Goal: Information Seeking & Learning: Learn about a topic

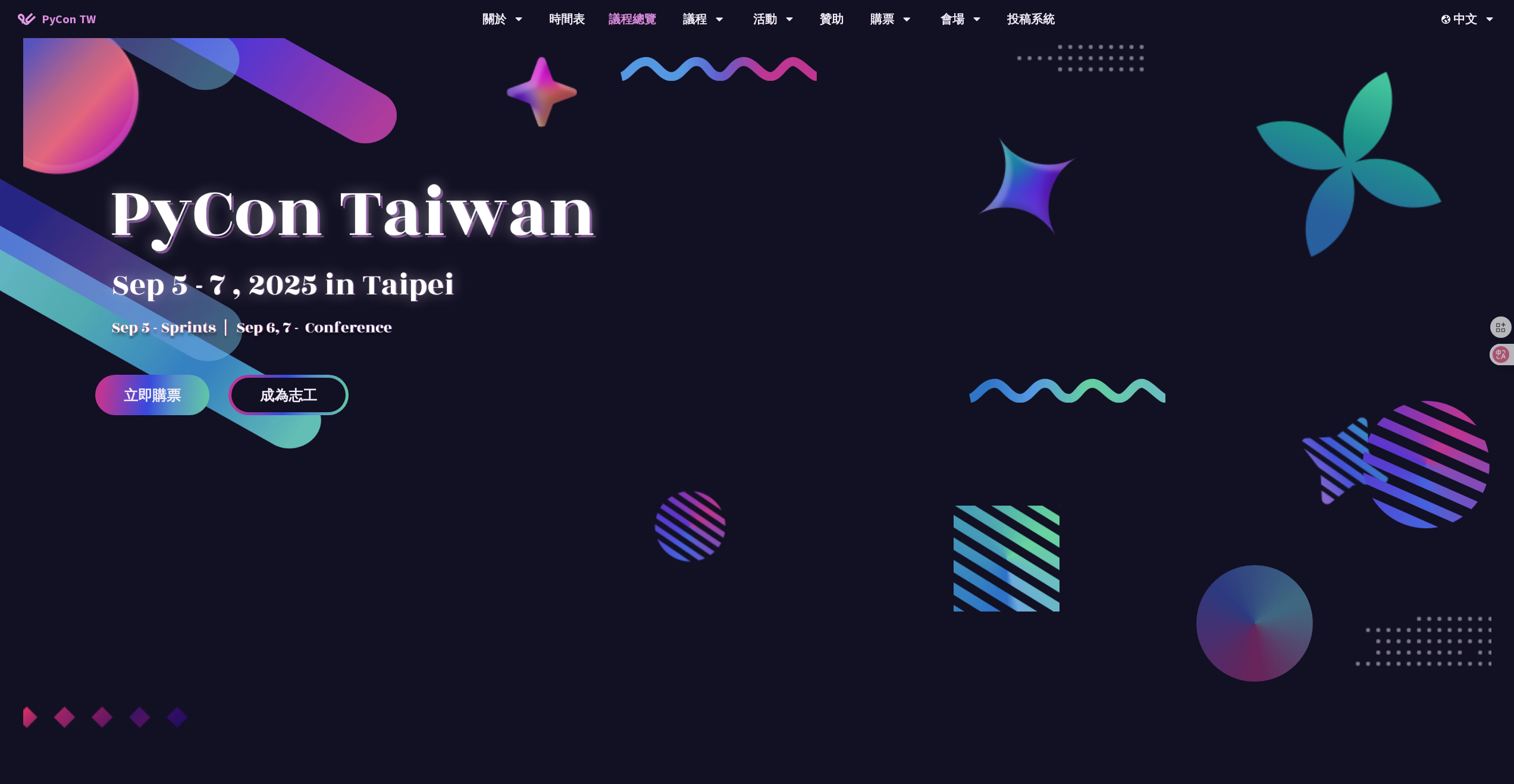
click at [644, 14] on link "議程總覽" at bounding box center [632, 19] width 71 height 38
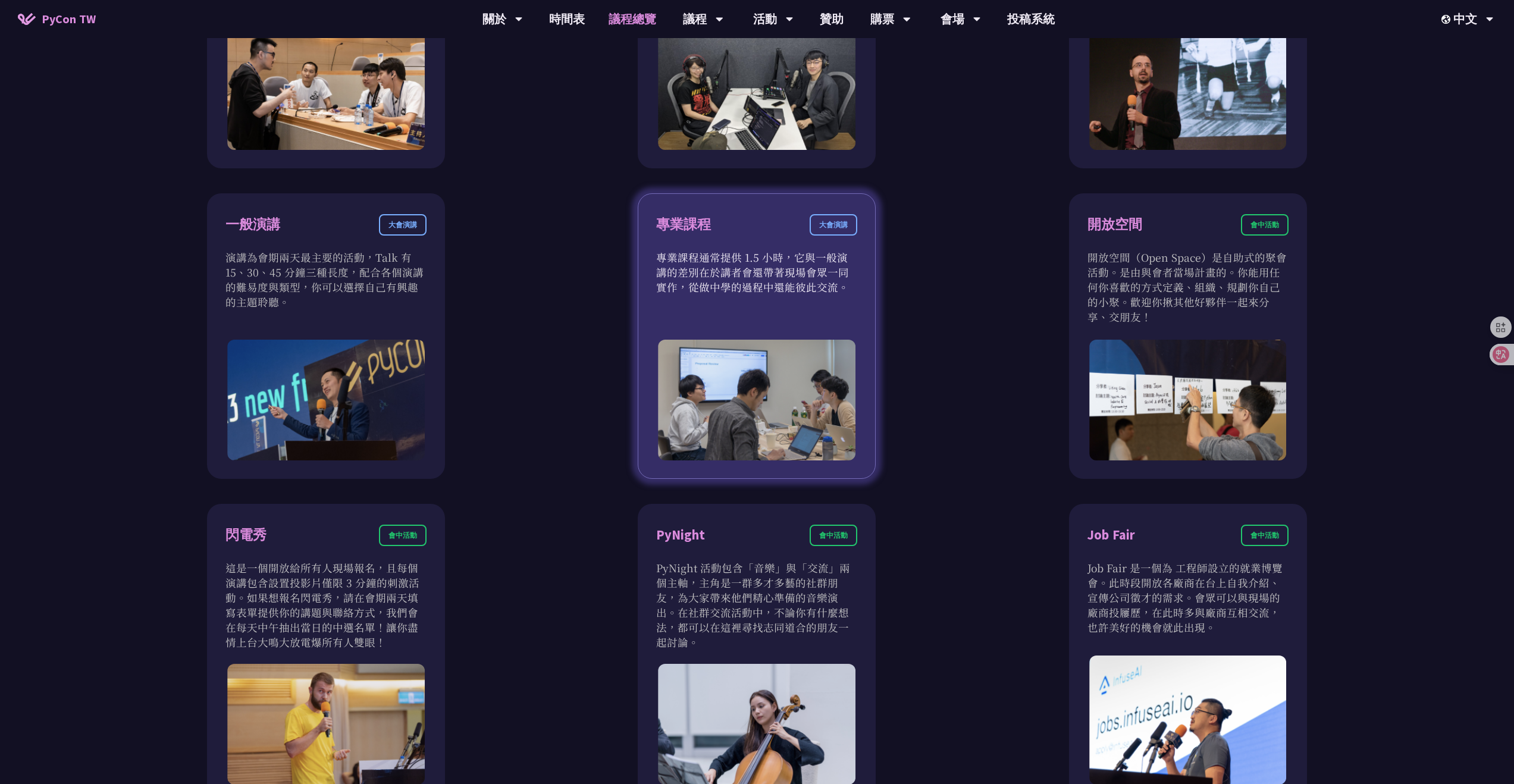
scroll to position [1020, 0]
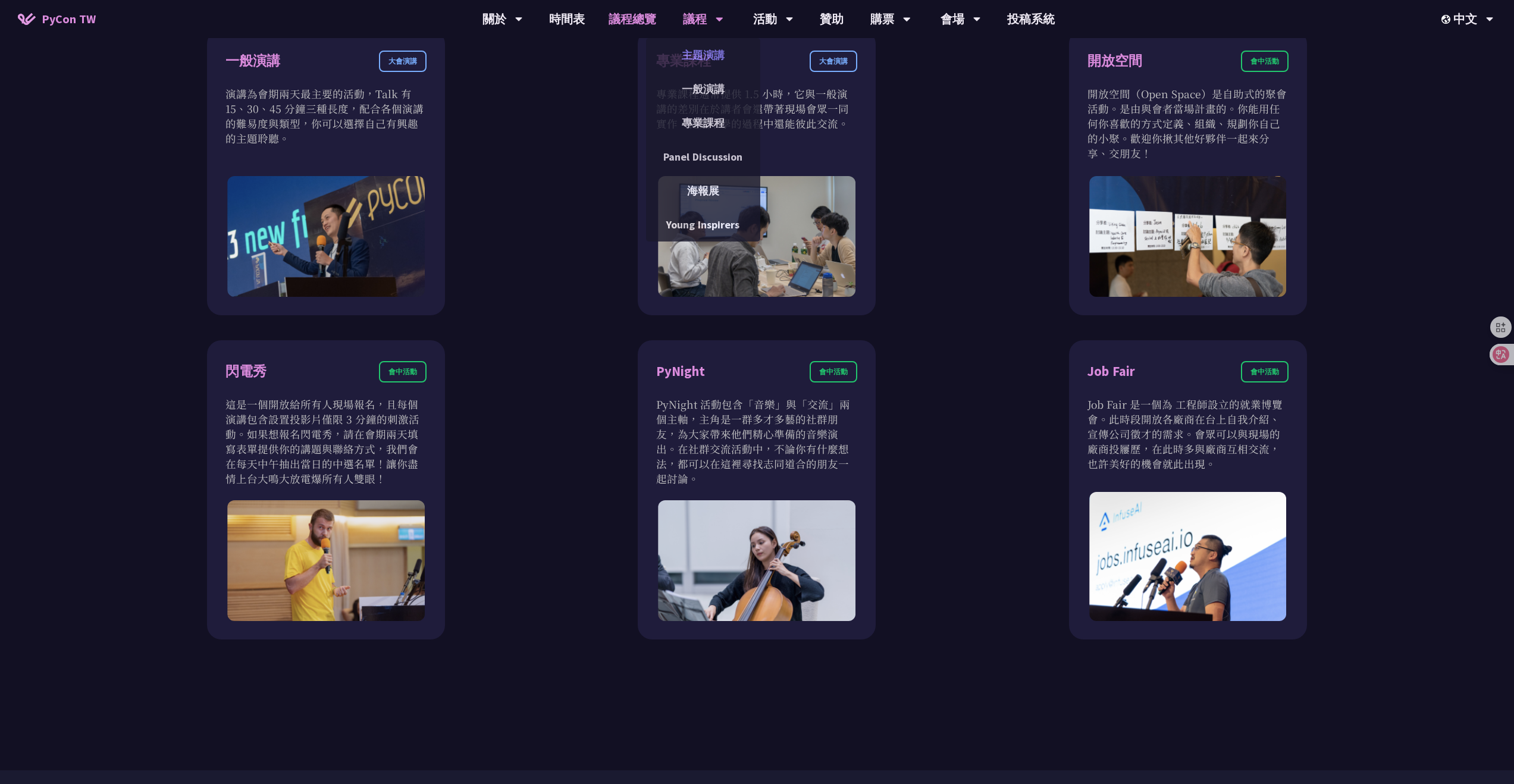
click at [707, 63] on link "主題演講" at bounding box center [703, 55] width 114 height 28
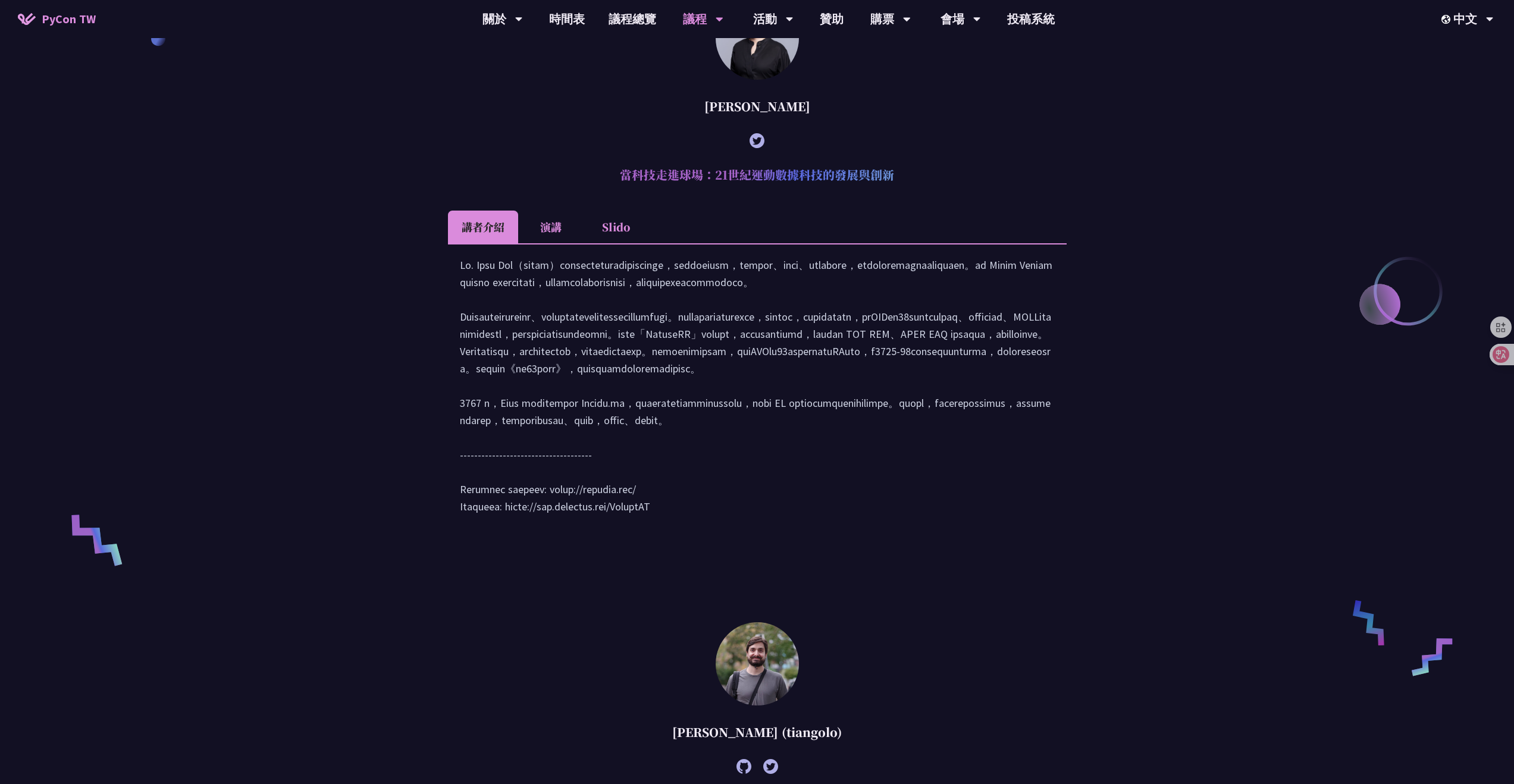
scroll to position [664, 0]
drag, startPoint x: 522, startPoint y: 286, endPoint x: 551, endPoint y: 286, distance: 29.0
click at [551, 286] on div at bounding box center [757, 393] width 595 height 271
copy div "[PERSON_NAME]"
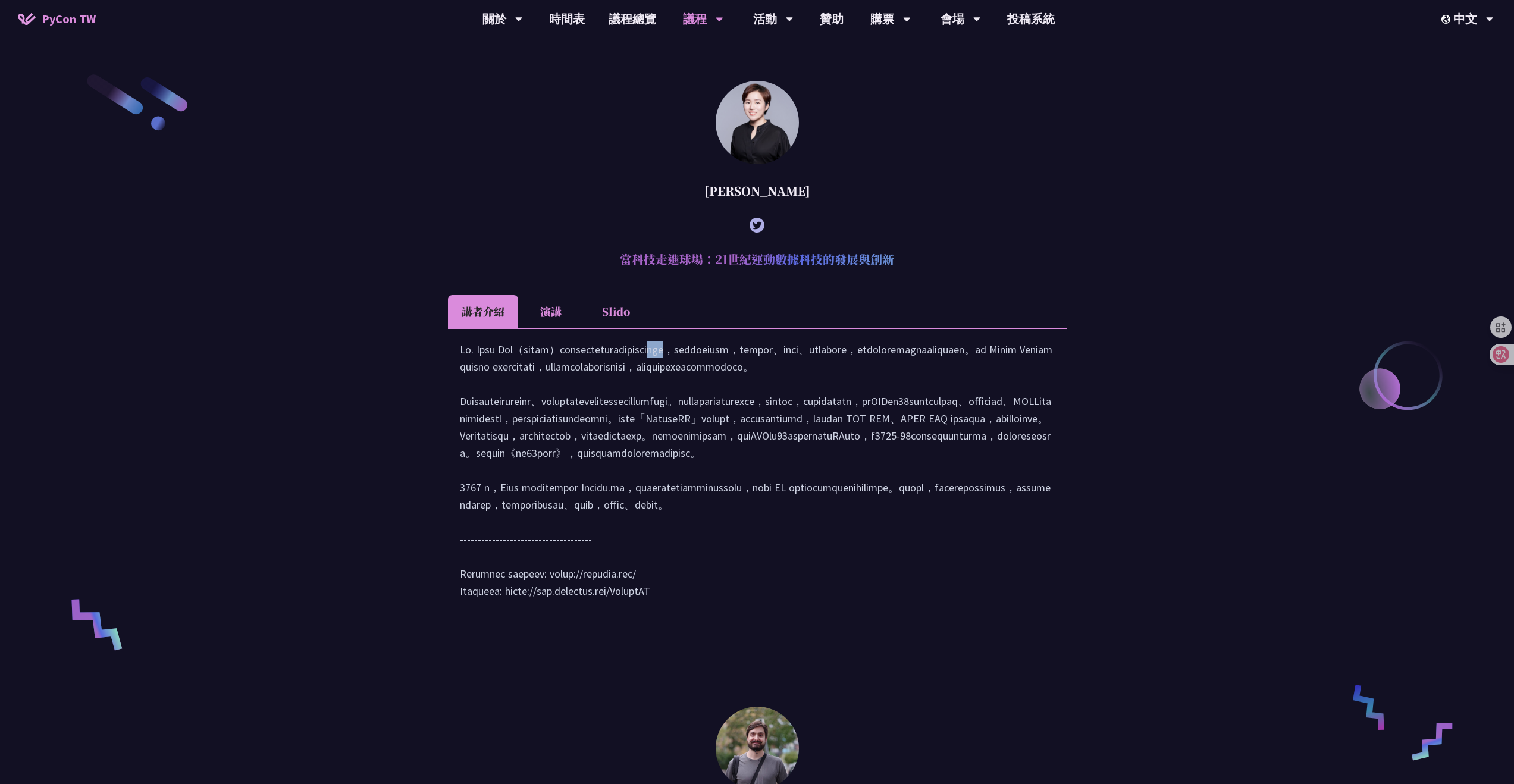
scroll to position [573, 0]
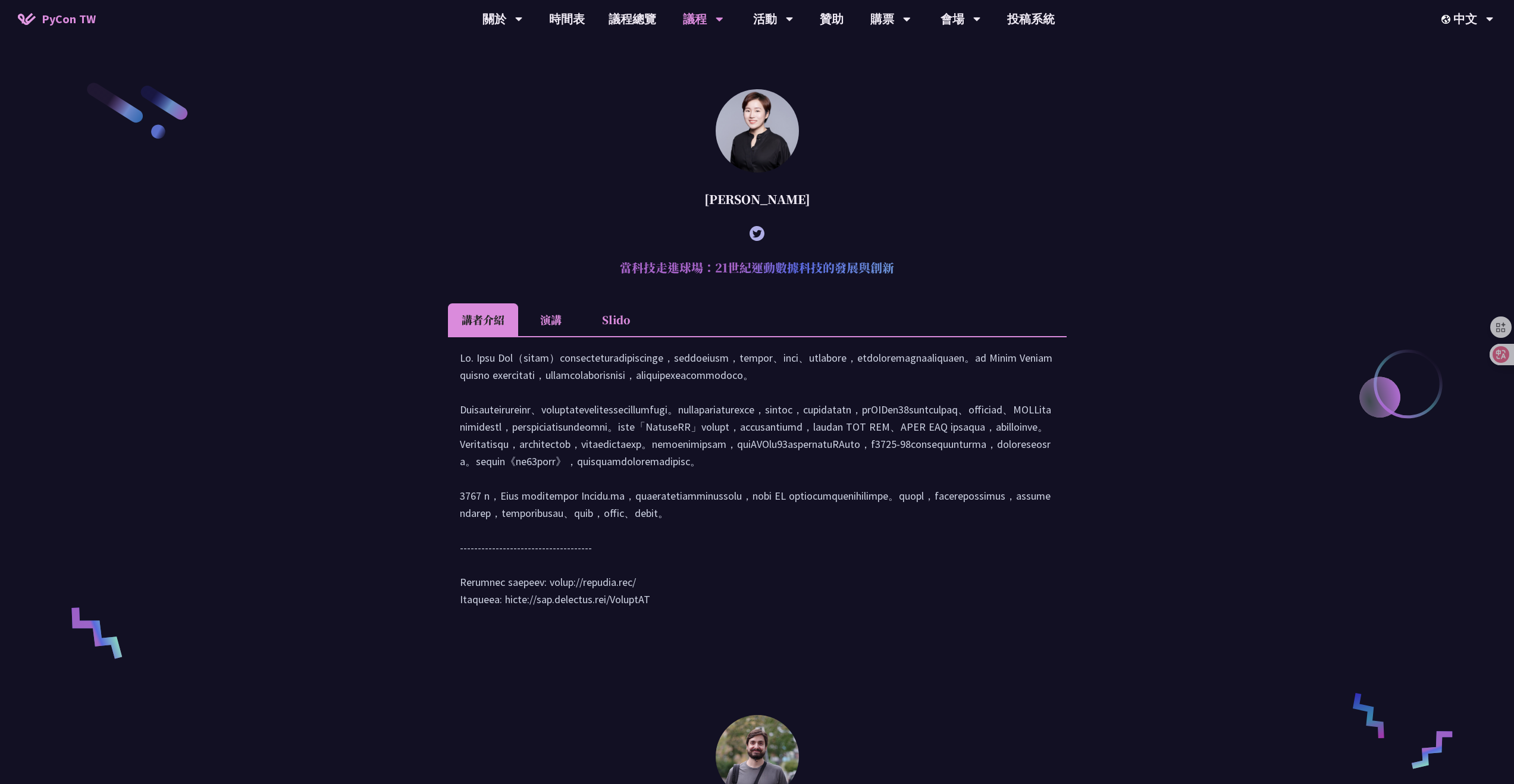
click at [564, 312] on li "演講" at bounding box center [551, 319] width 66 height 33
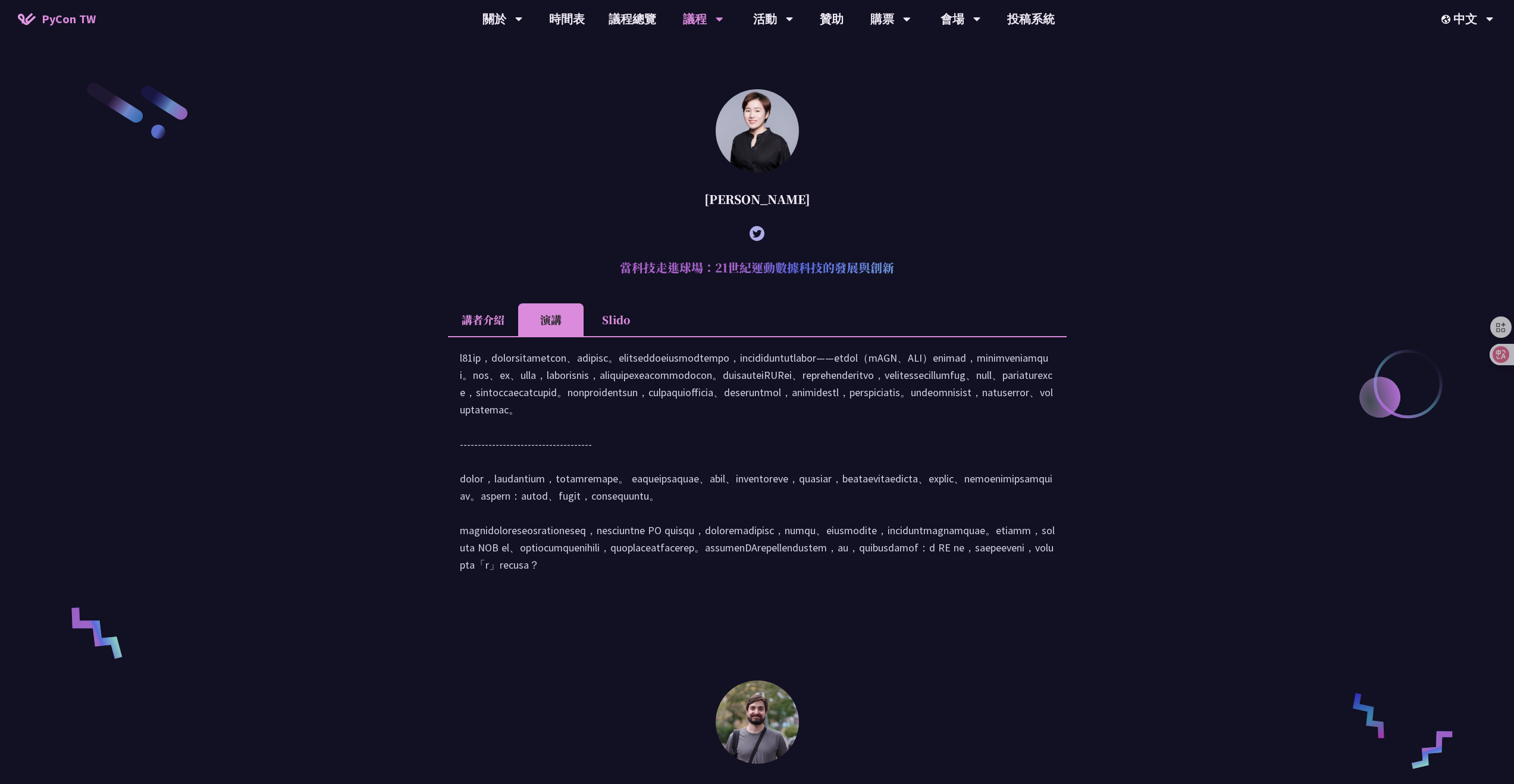
click at [604, 316] on li "Slido" at bounding box center [616, 319] width 66 height 33
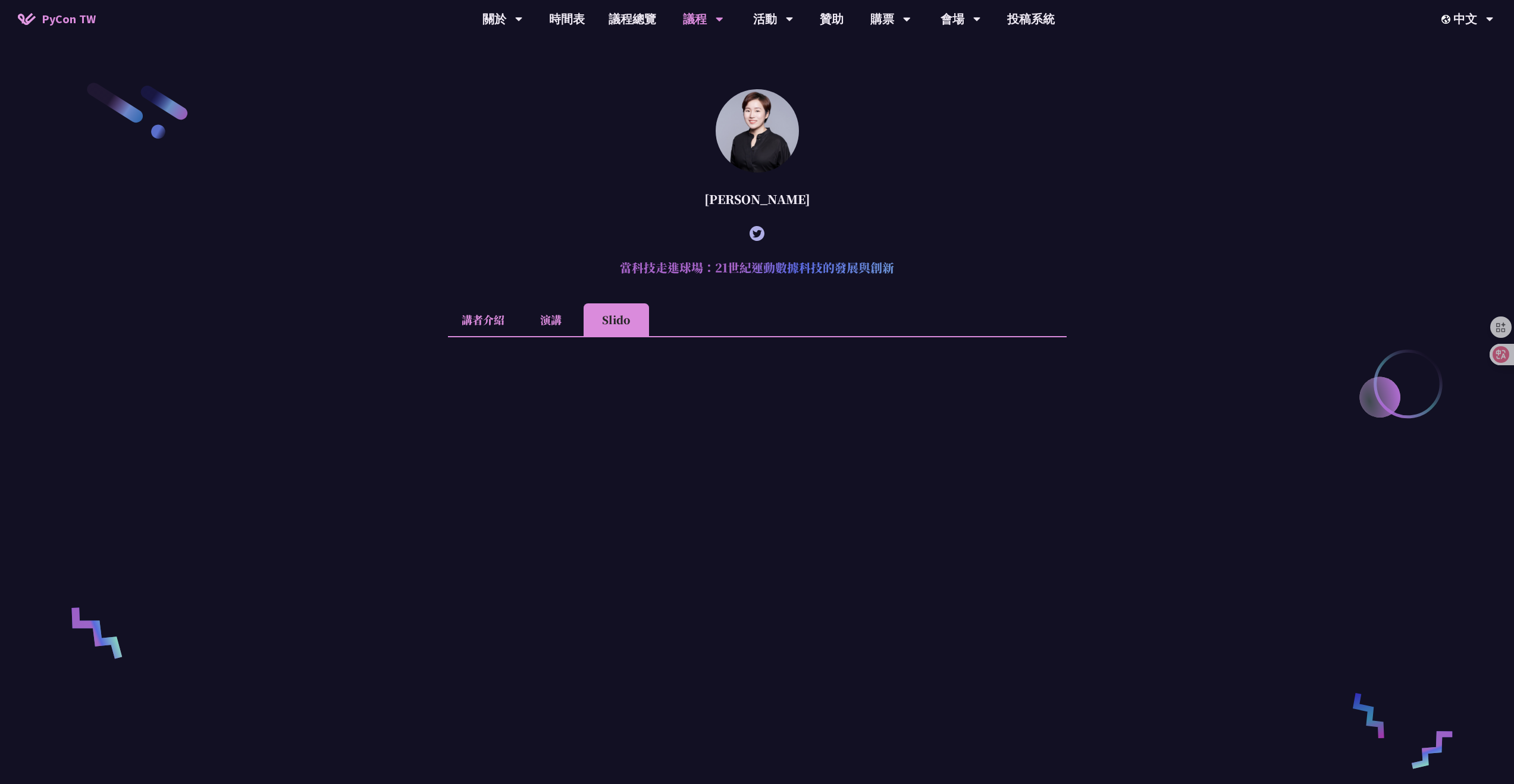
click at [529, 328] on li "演講" at bounding box center [551, 319] width 66 height 33
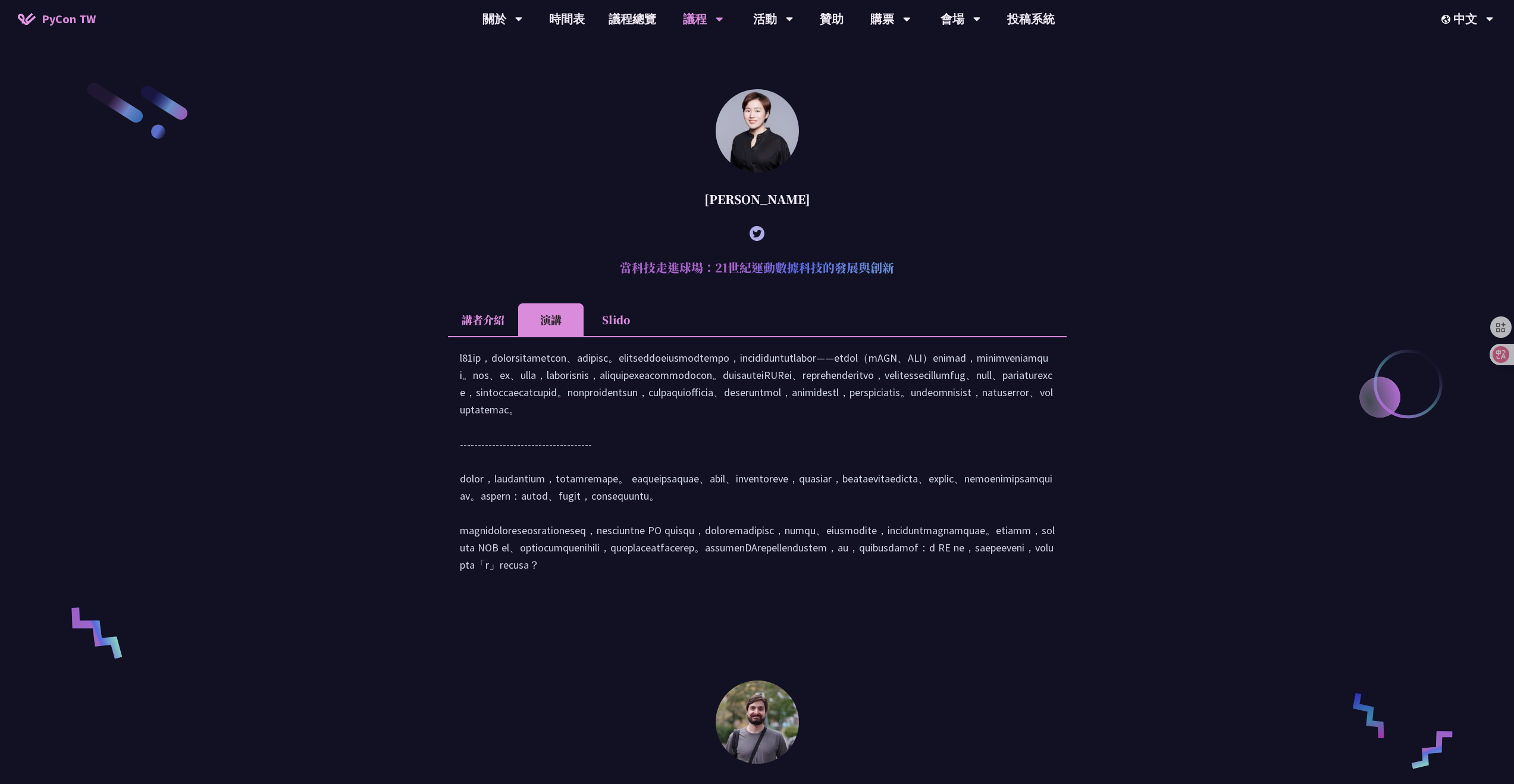
click at [486, 328] on li "講者介紹" at bounding box center [483, 319] width 70 height 33
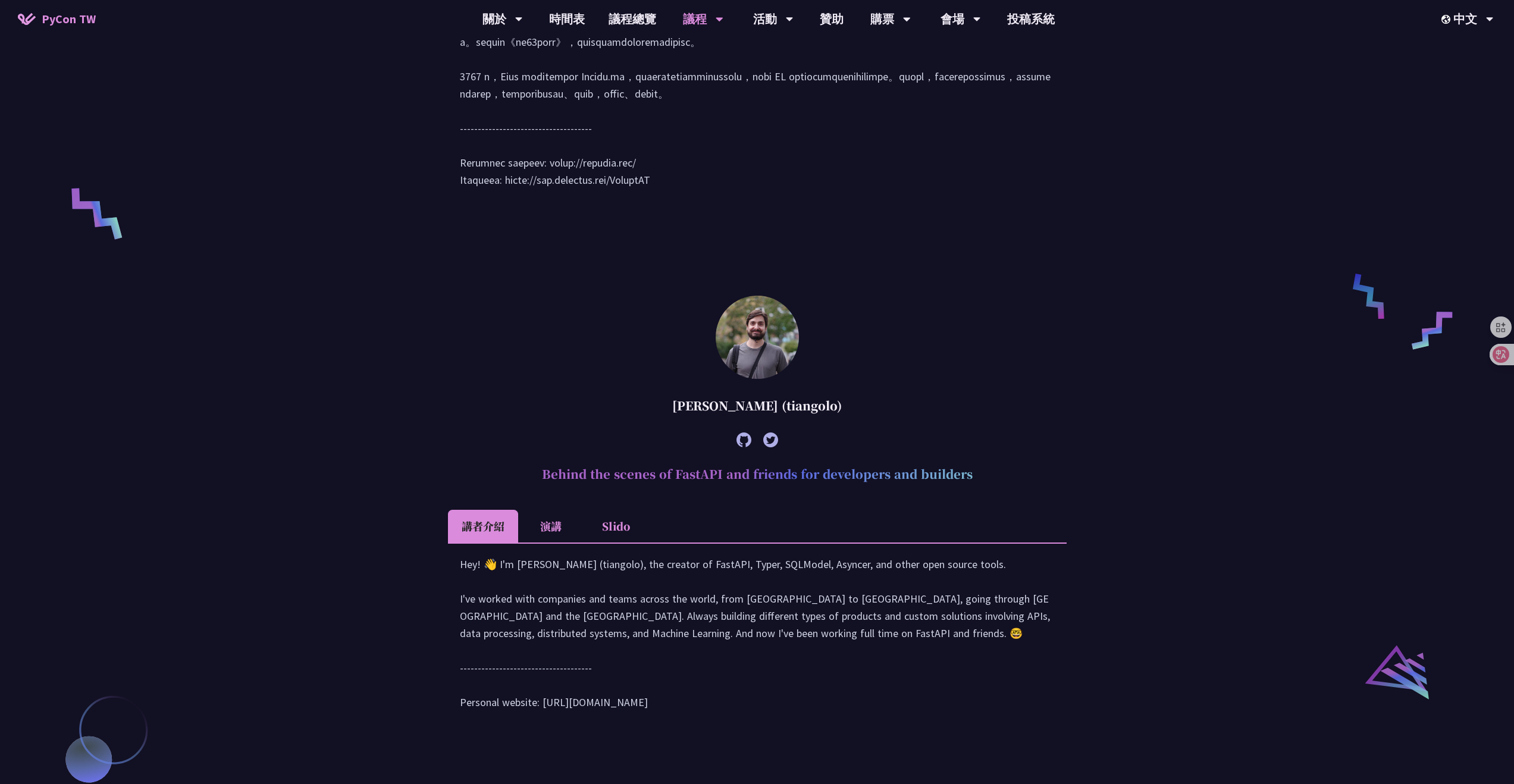
scroll to position [850, 0]
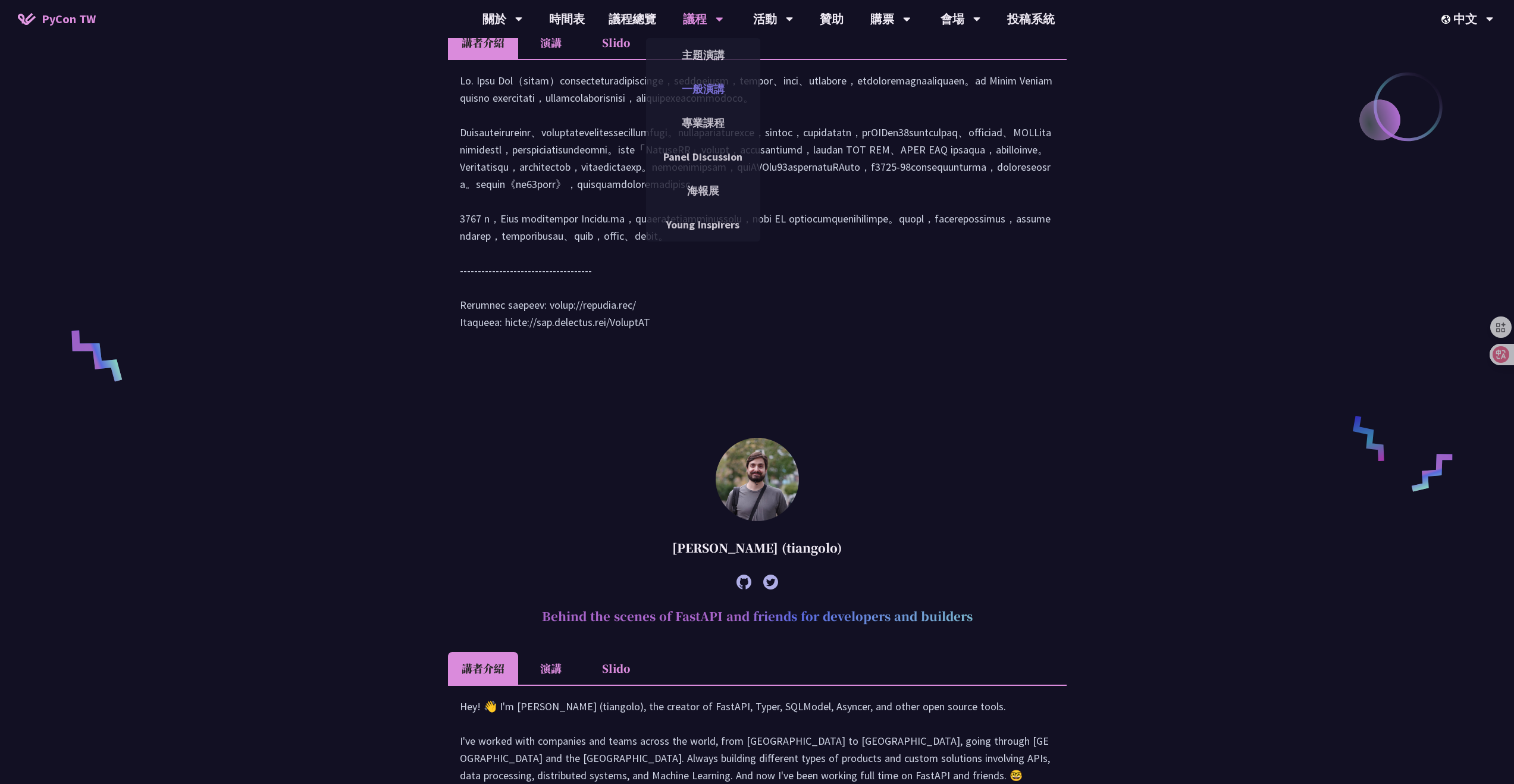
click at [694, 86] on link "一般演講" at bounding box center [703, 89] width 114 height 28
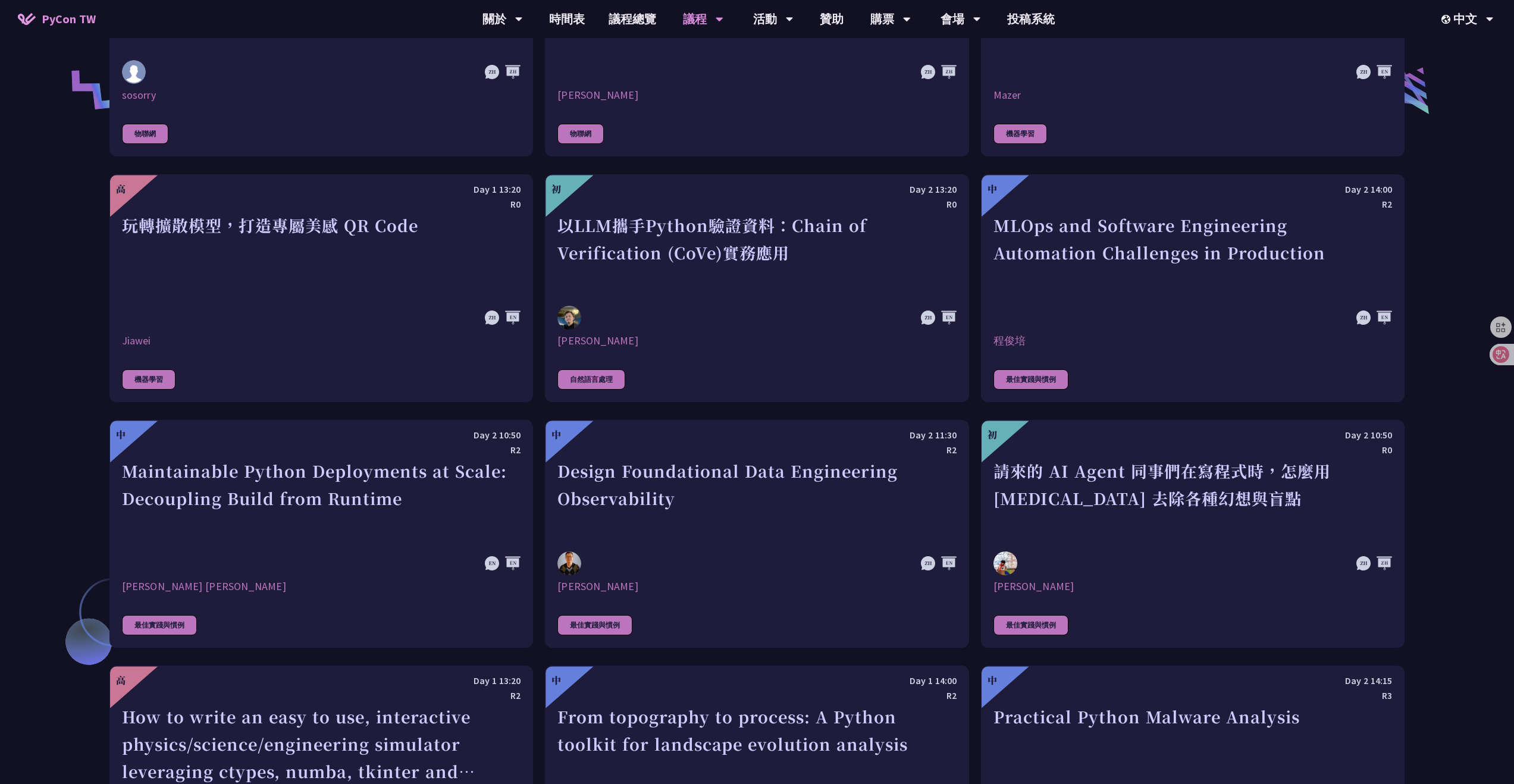
scroll to position [2747, 0]
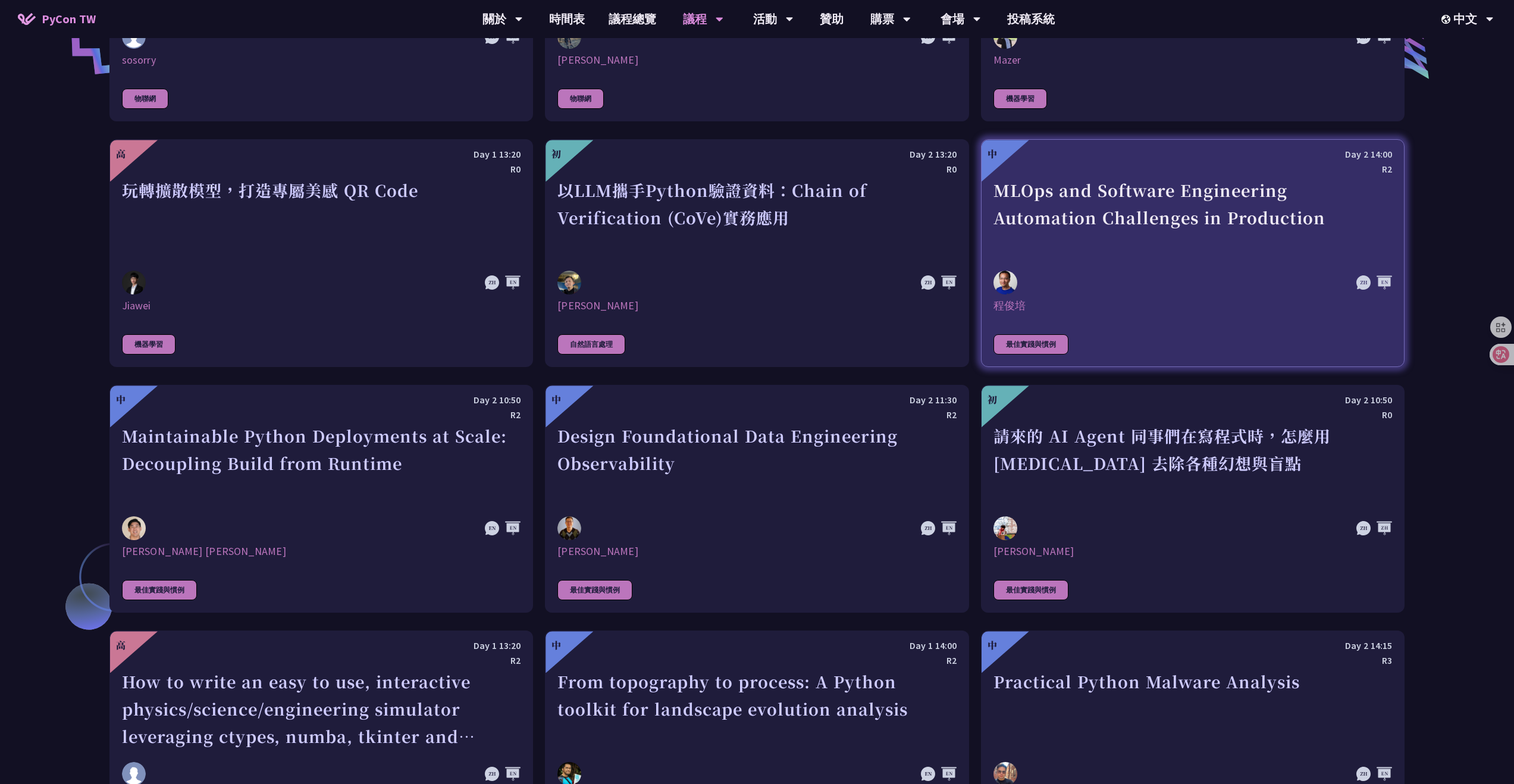
click at [1081, 186] on div "MLOps and Software Engineering Automation Challenges in Production" at bounding box center [1192, 218] width 399 height 82
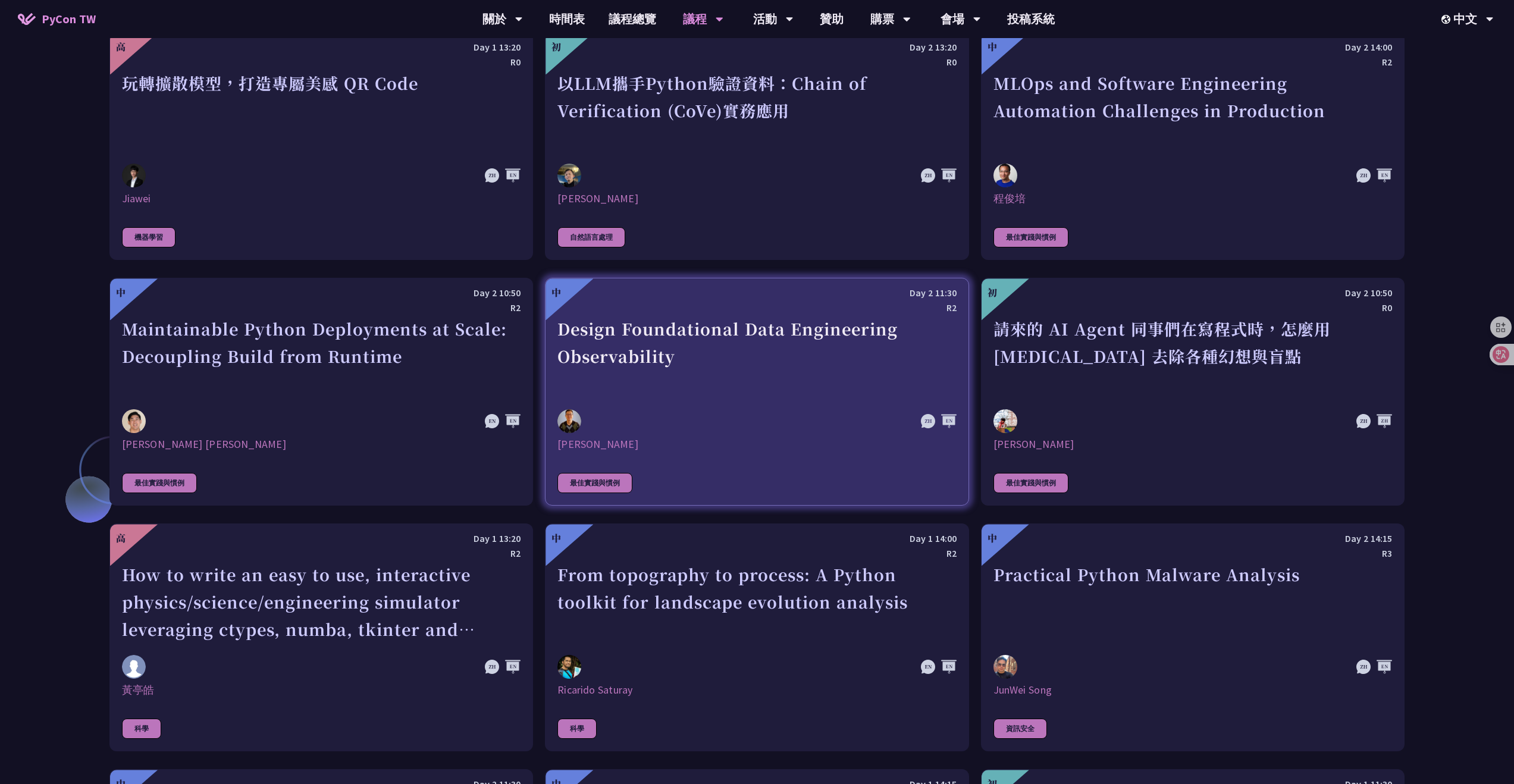
scroll to position [2851, 0]
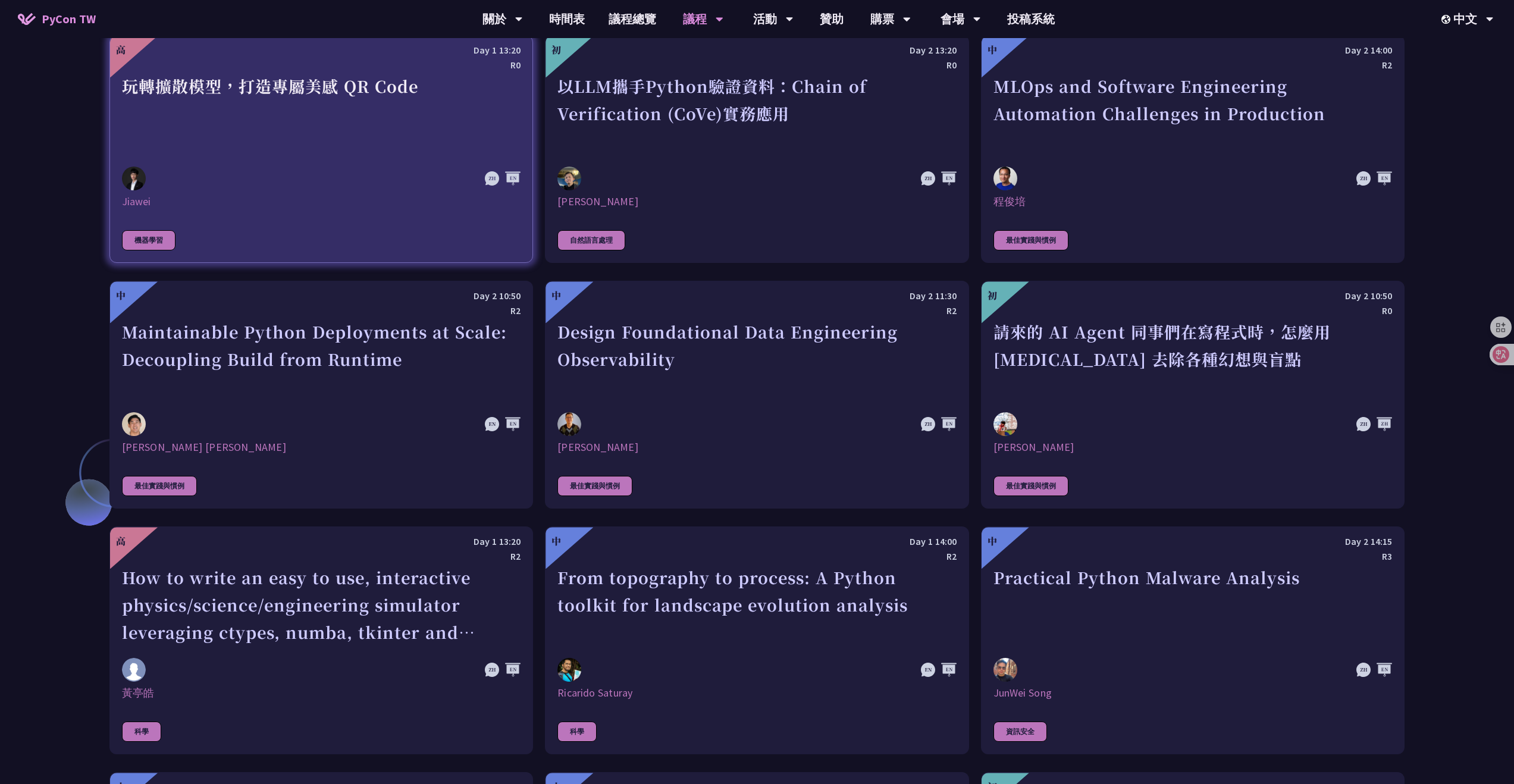
click at [299, 153] on div "玩轉擴散模型，打造專屬美感 QR Code" at bounding box center [321, 113] width 399 height 82
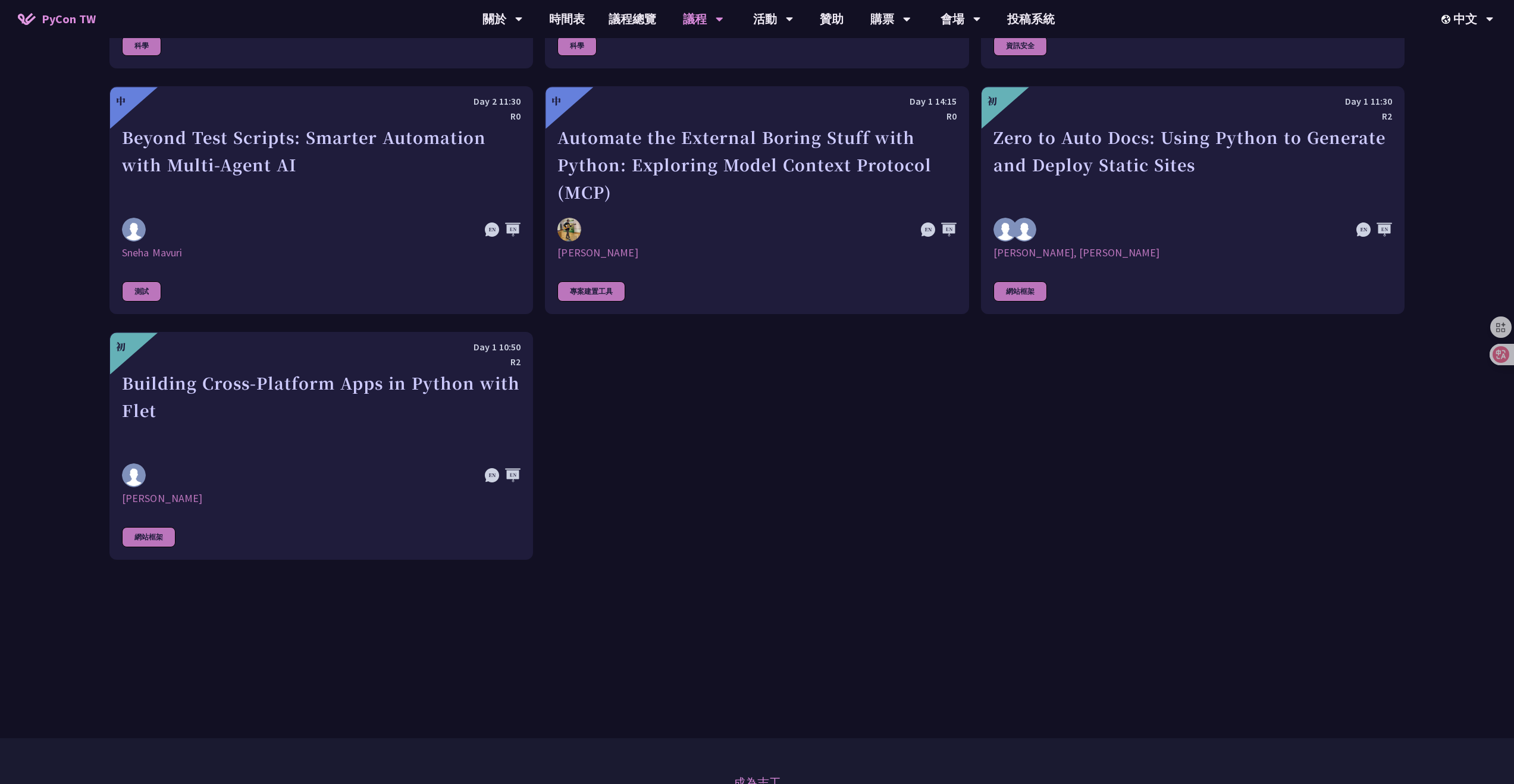
scroll to position [3541, 0]
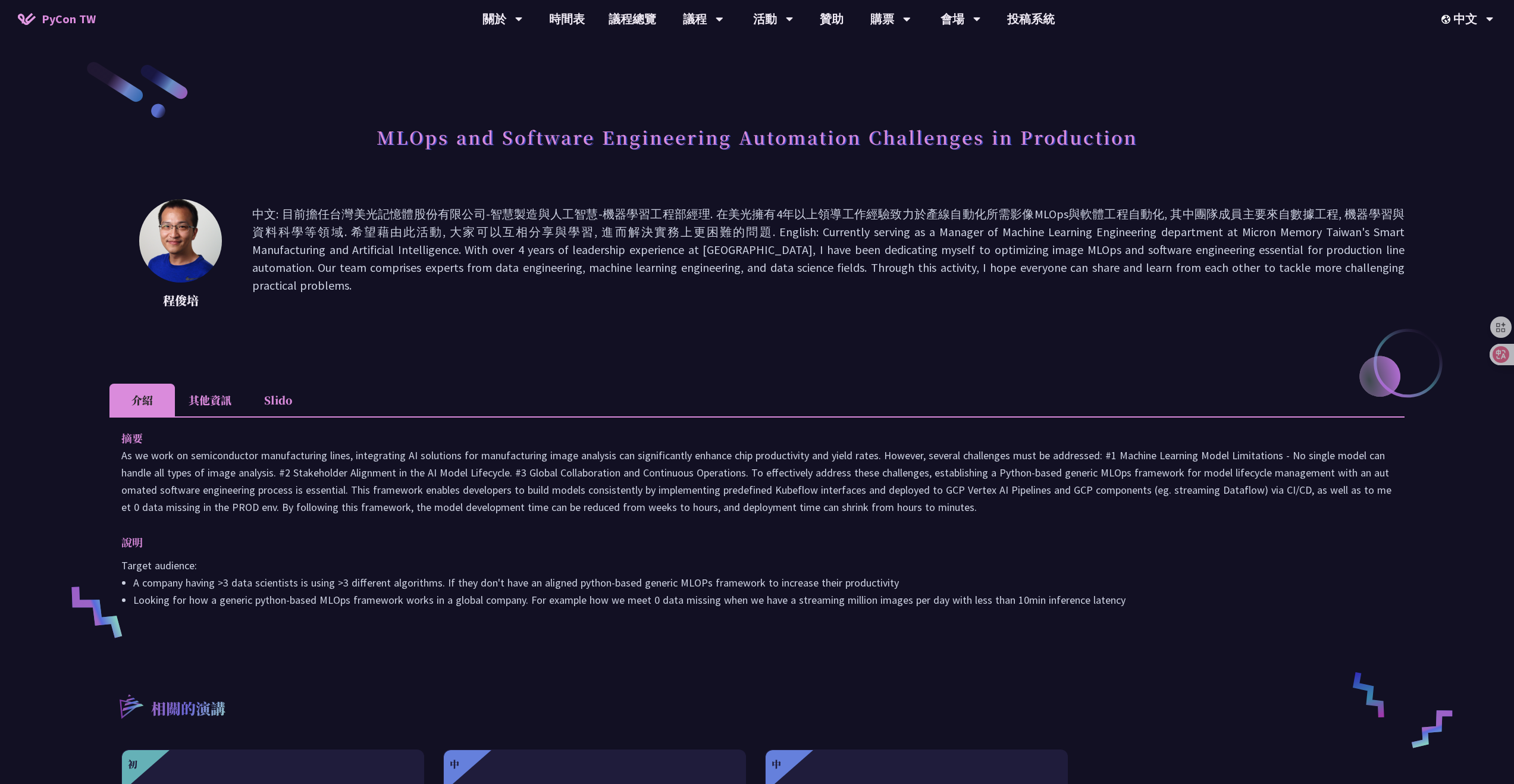
click at [218, 424] on div "摘要 說明 Target audience: A company having >3 data scientists is using >3 differen…" at bounding box center [757, 527] width 1295 height 222
click at [197, 412] on li "其他資訊" at bounding box center [210, 400] width 70 height 33
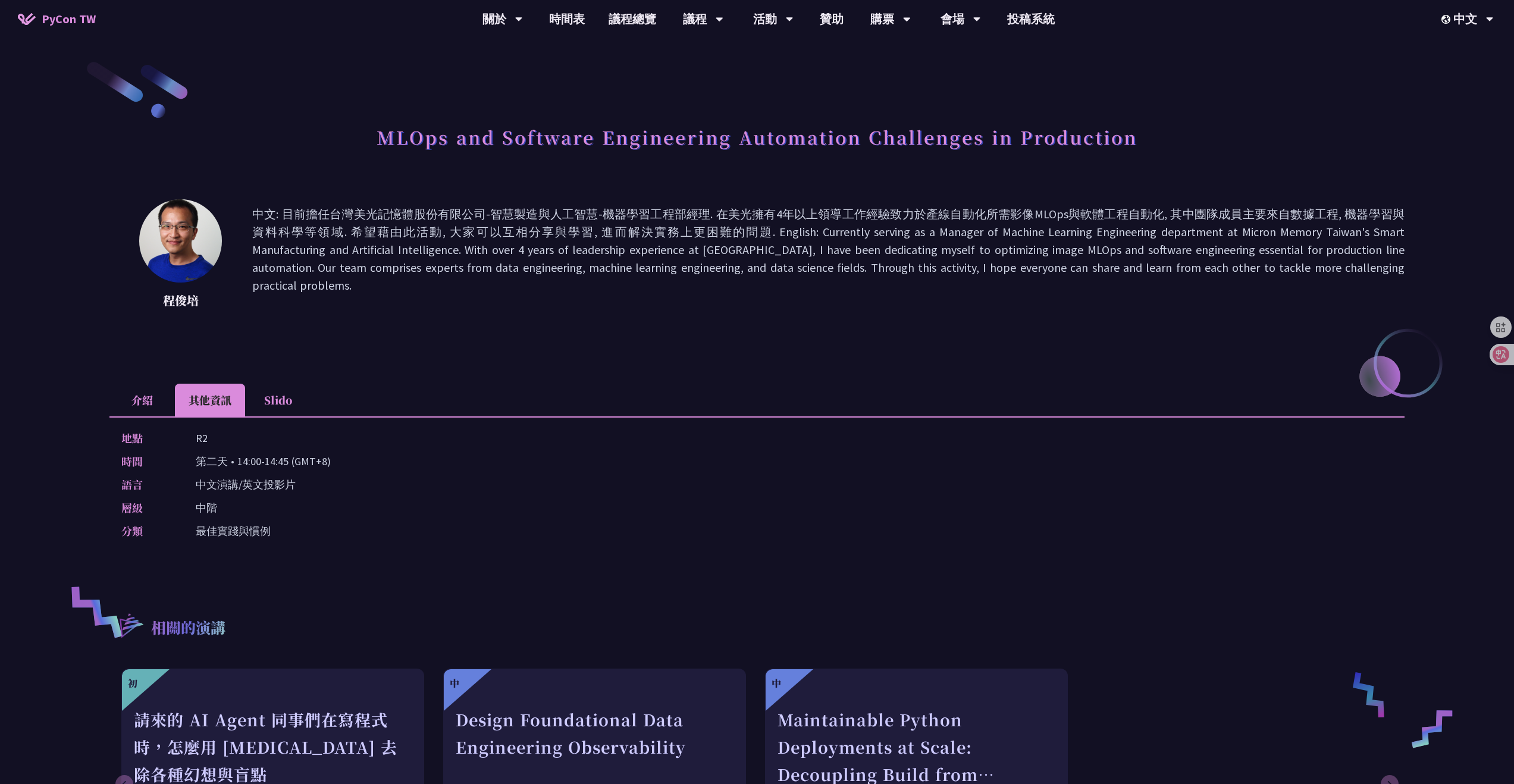
click at [134, 424] on div "地點 R2 時間 第二天 • 14:00-14:45 (GMT+8) 語言 中文演講/英文投影片 層級 中階 分類 最佳實踐與慣例" at bounding box center [757, 487] width 1295 height 141
click at [147, 416] on div "地點 R2 時間 第二天 • 14:00-14:45 (GMT+8) 語言 中文演講/英文投影片 層級 中階 分類 最佳實踐與慣例" at bounding box center [757, 487] width 1295 height 141
click at [147, 413] on li "介紹" at bounding box center [143, 400] width 66 height 33
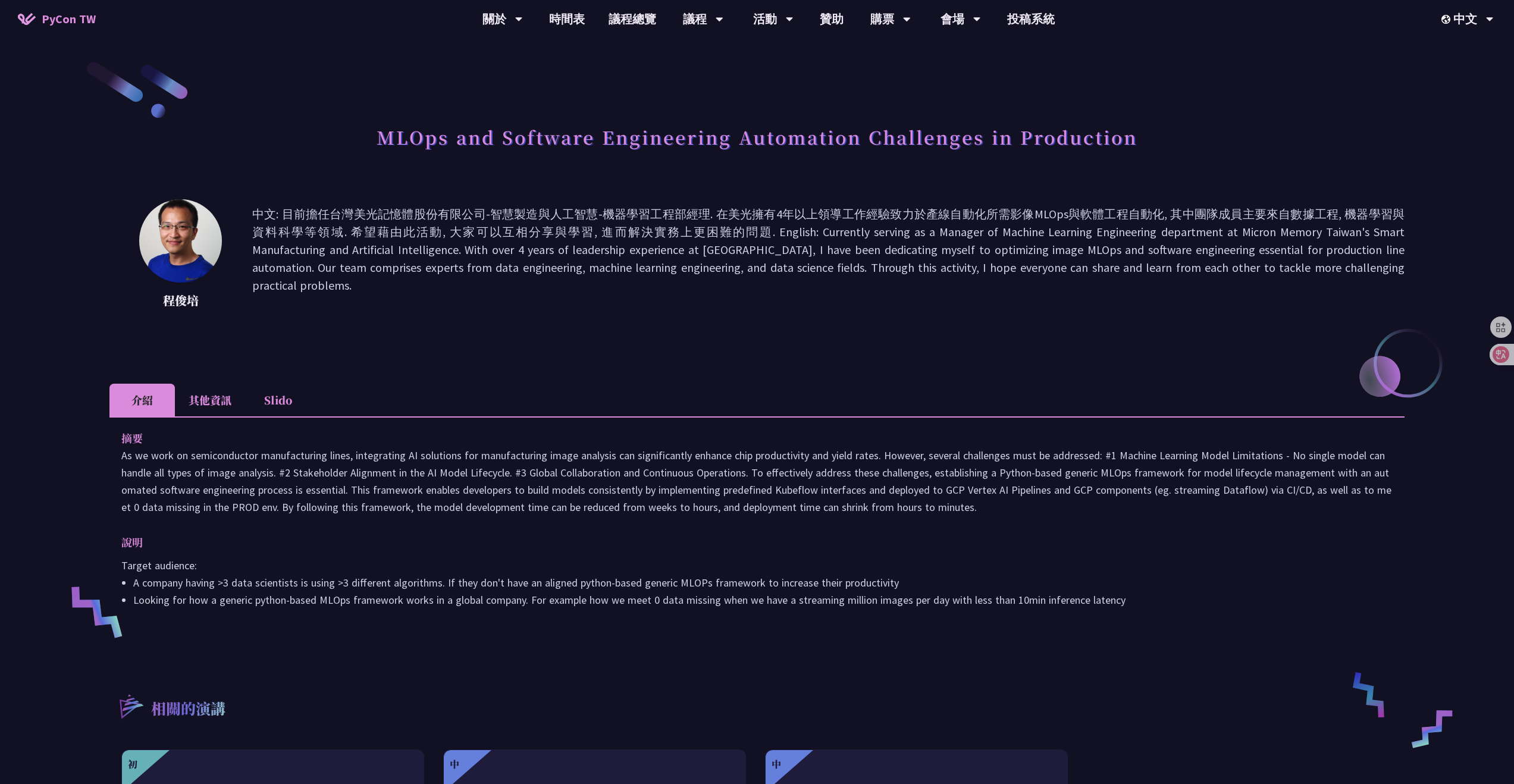
click at [347, 345] on div "程俊培 中文: 目前擔任台灣美光記憶體股份有限公司-智慧製造與人工智慧-機器學習工程部經理. 在美光擁有4年以上領導工作經驗致力於產線自動化所需影像MLOps…" at bounding box center [757, 276] width 1295 height 154
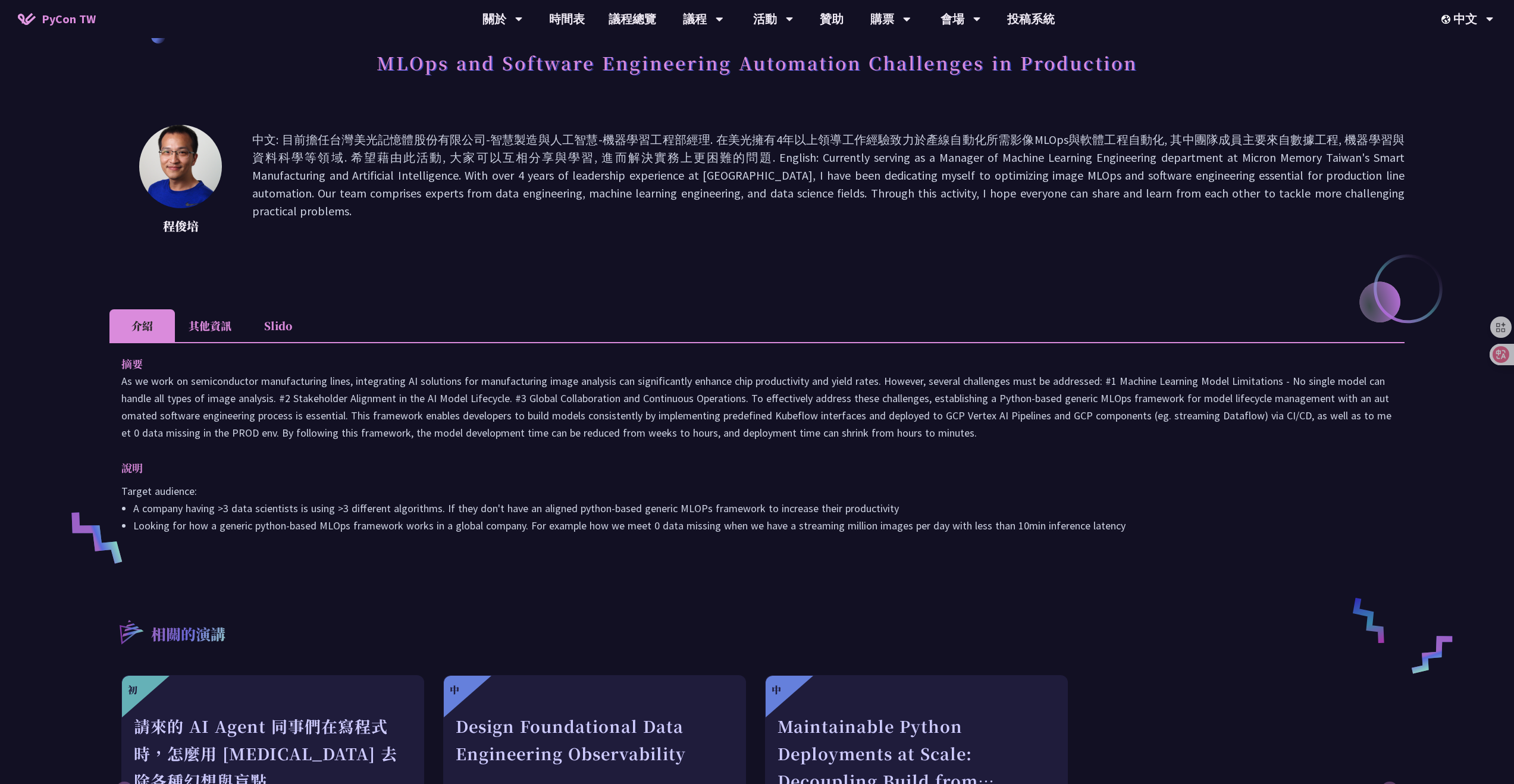
scroll to position [21, 0]
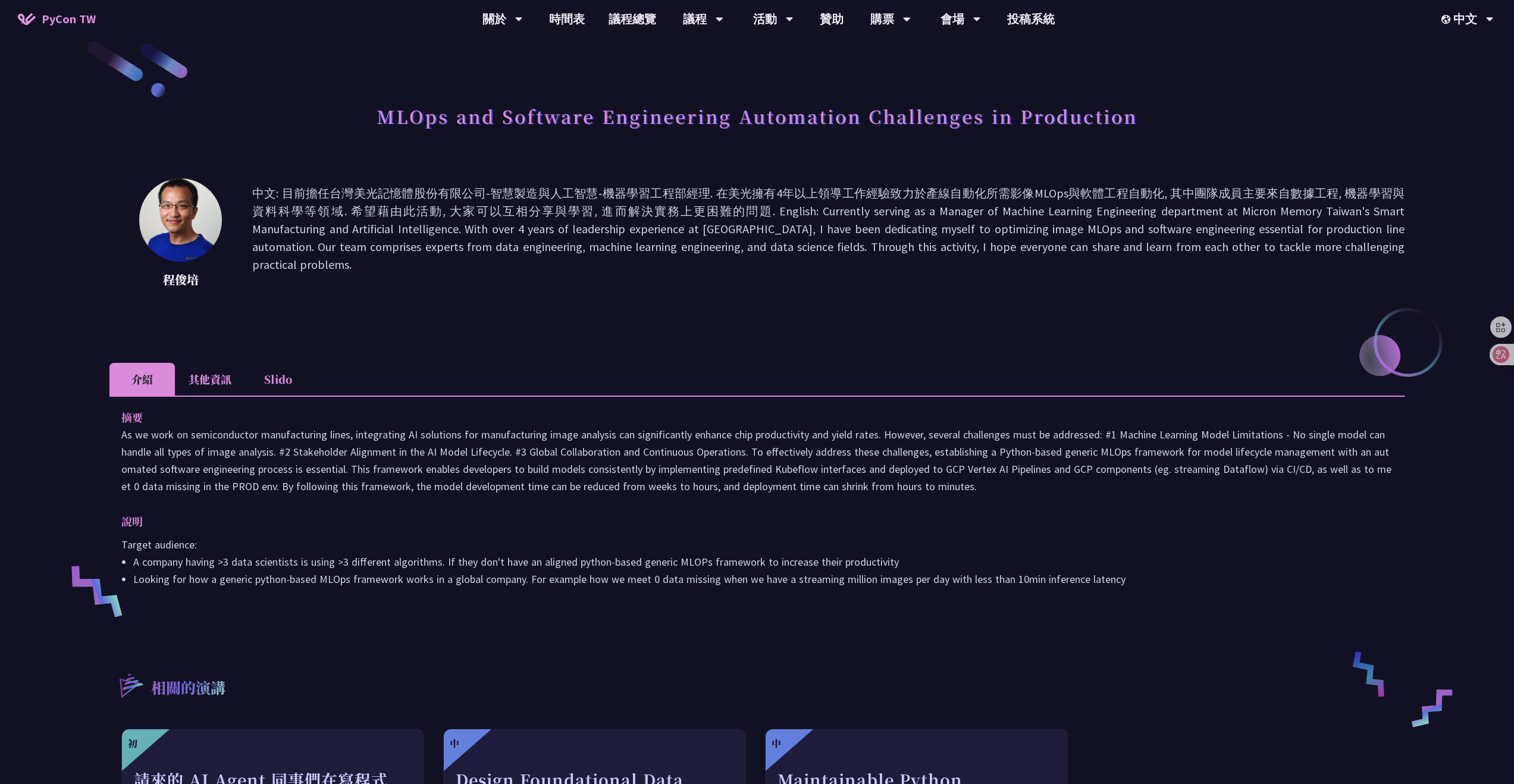
click at [978, 156] on div "MLOps and Software Engineering Automation Challenges in Production" at bounding box center [757, 129] width 1295 height 63
click at [221, 380] on li "其他資訊" at bounding box center [210, 379] width 70 height 33
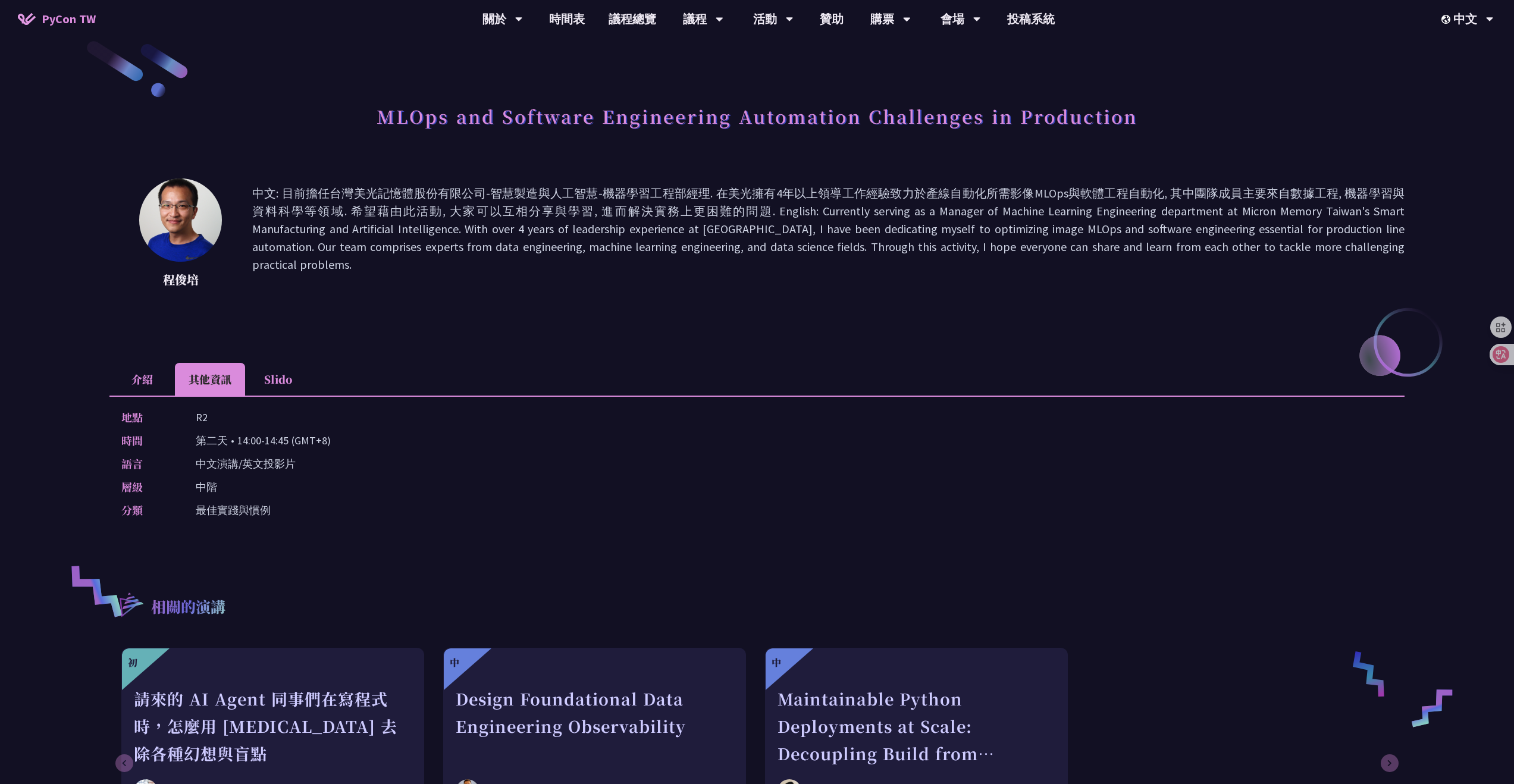
click at [272, 379] on li "Slido" at bounding box center [278, 379] width 66 height 33
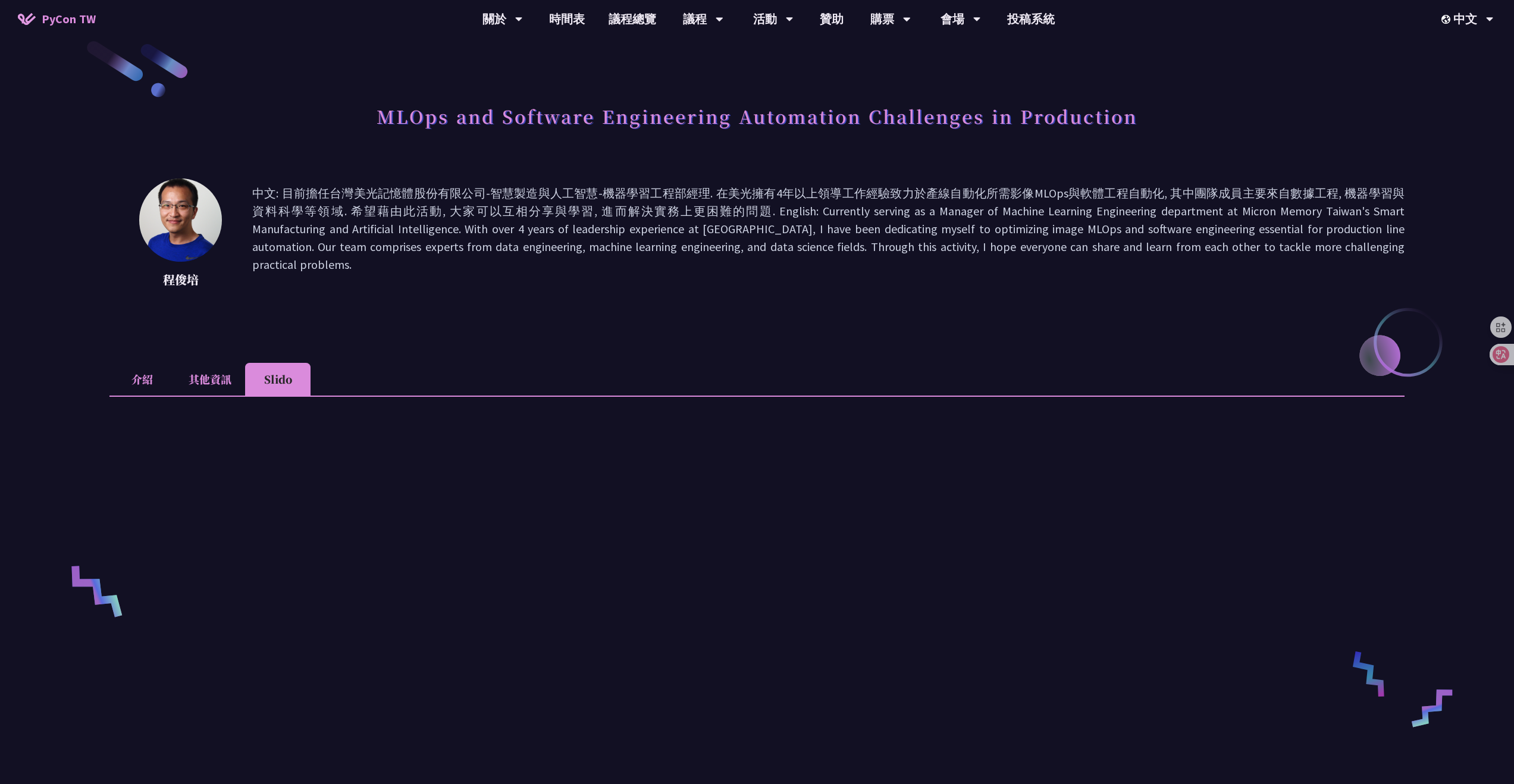
click at [176, 379] on li "其他資訊" at bounding box center [210, 379] width 70 height 33
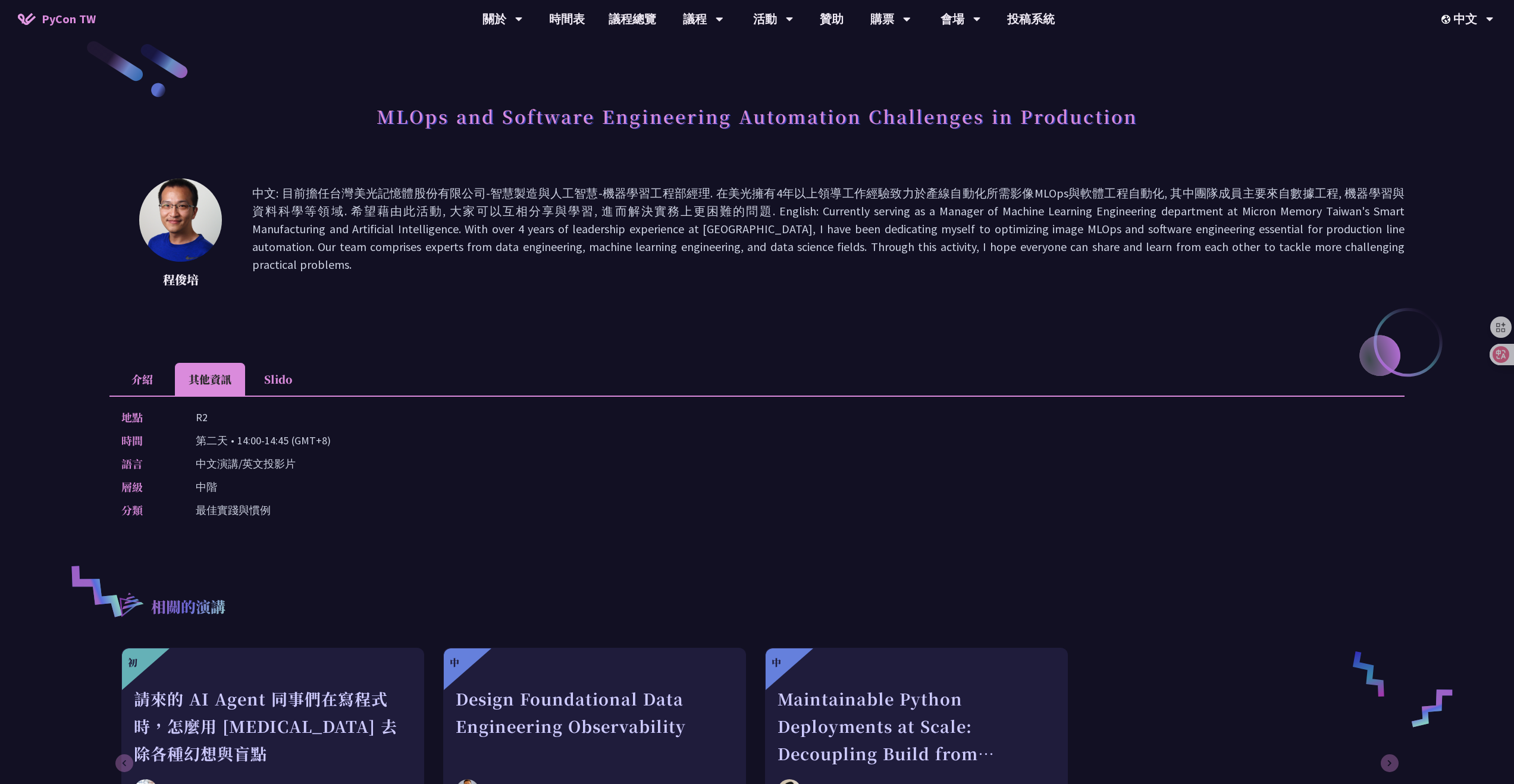
click at [250, 376] on li "Slido" at bounding box center [278, 379] width 66 height 33
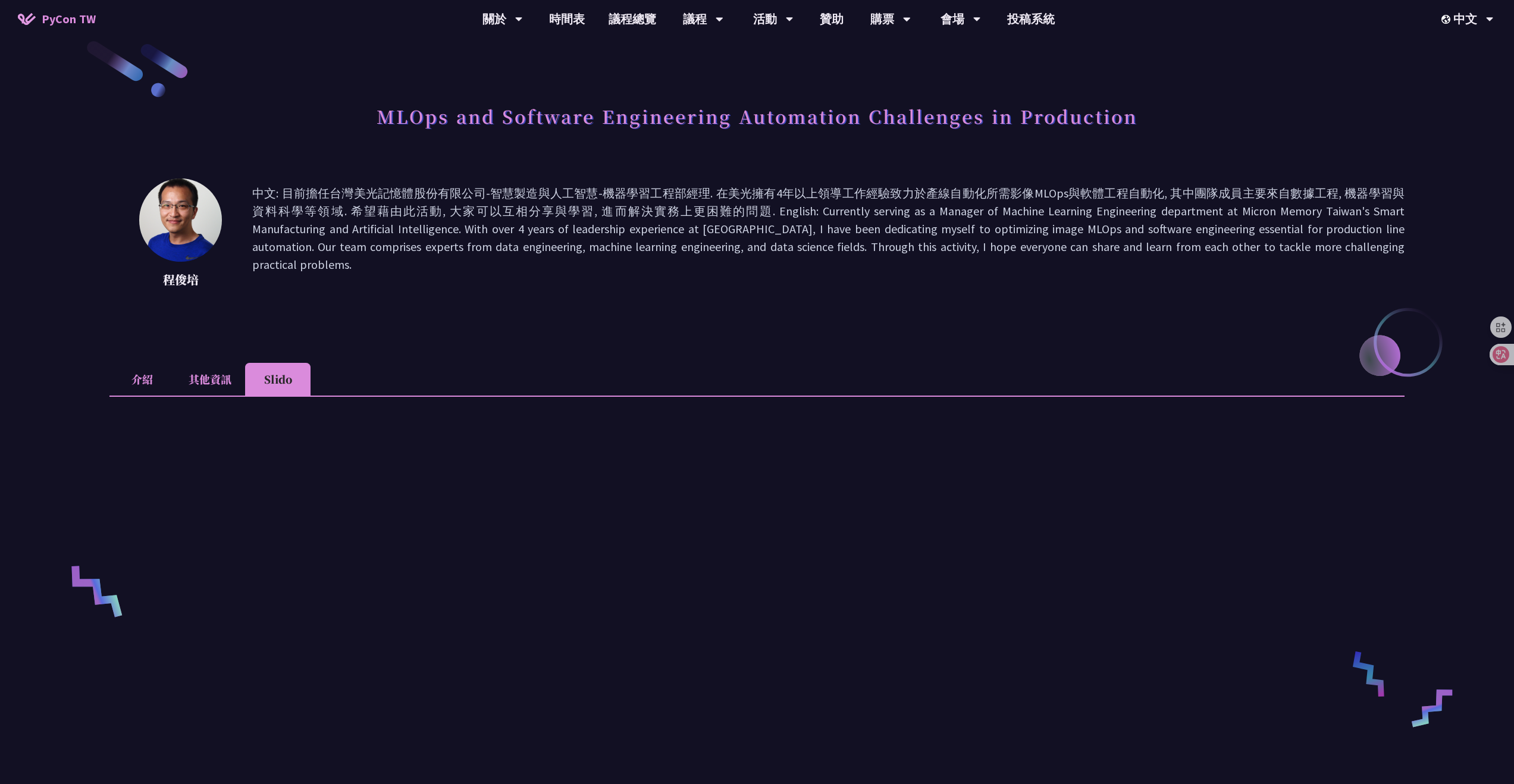
click at [187, 384] on li "其他資訊" at bounding box center [210, 379] width 70 height 33
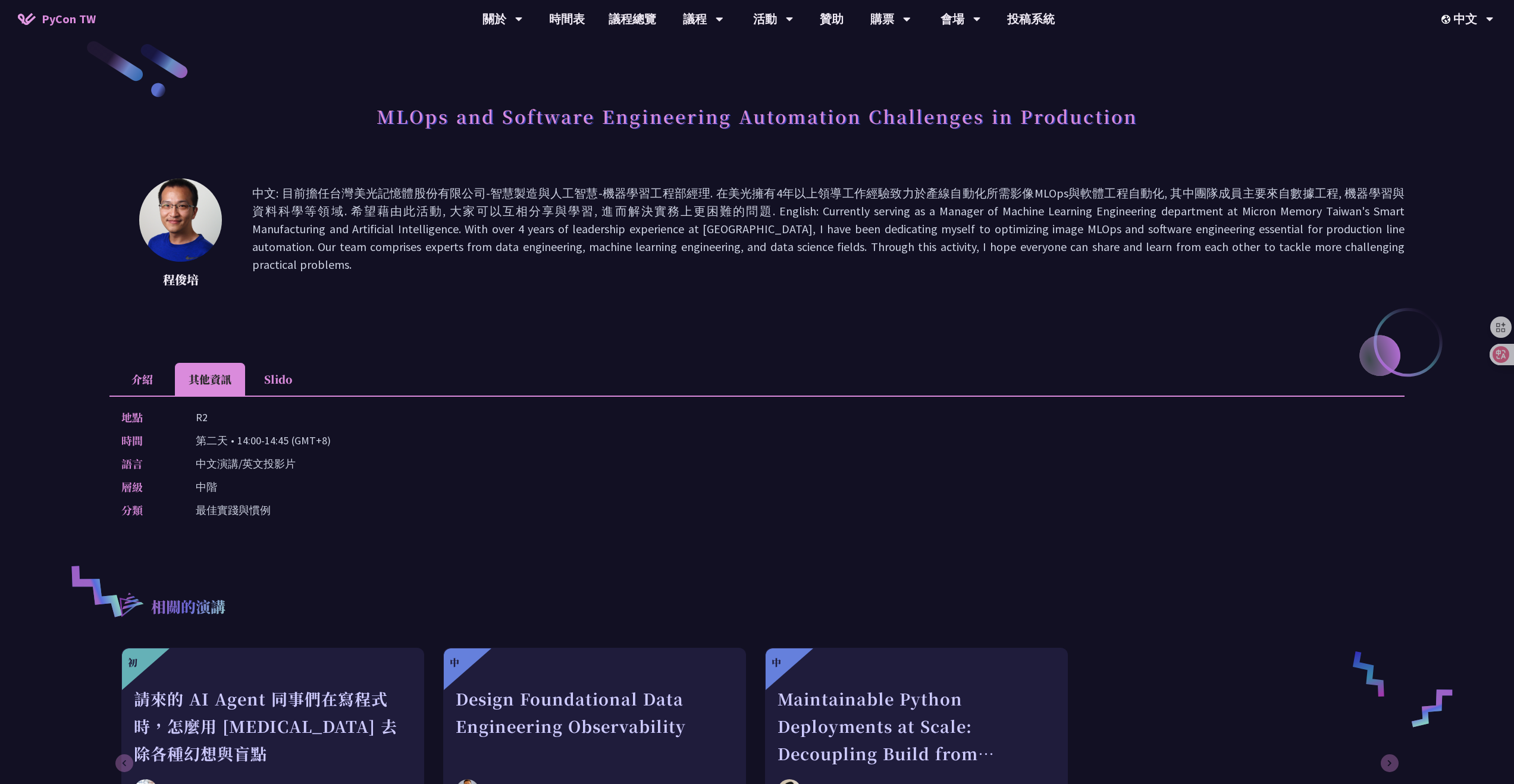
click at [138, 374] on li "介紹" at bounding box center [143, 379] width 66 height 33
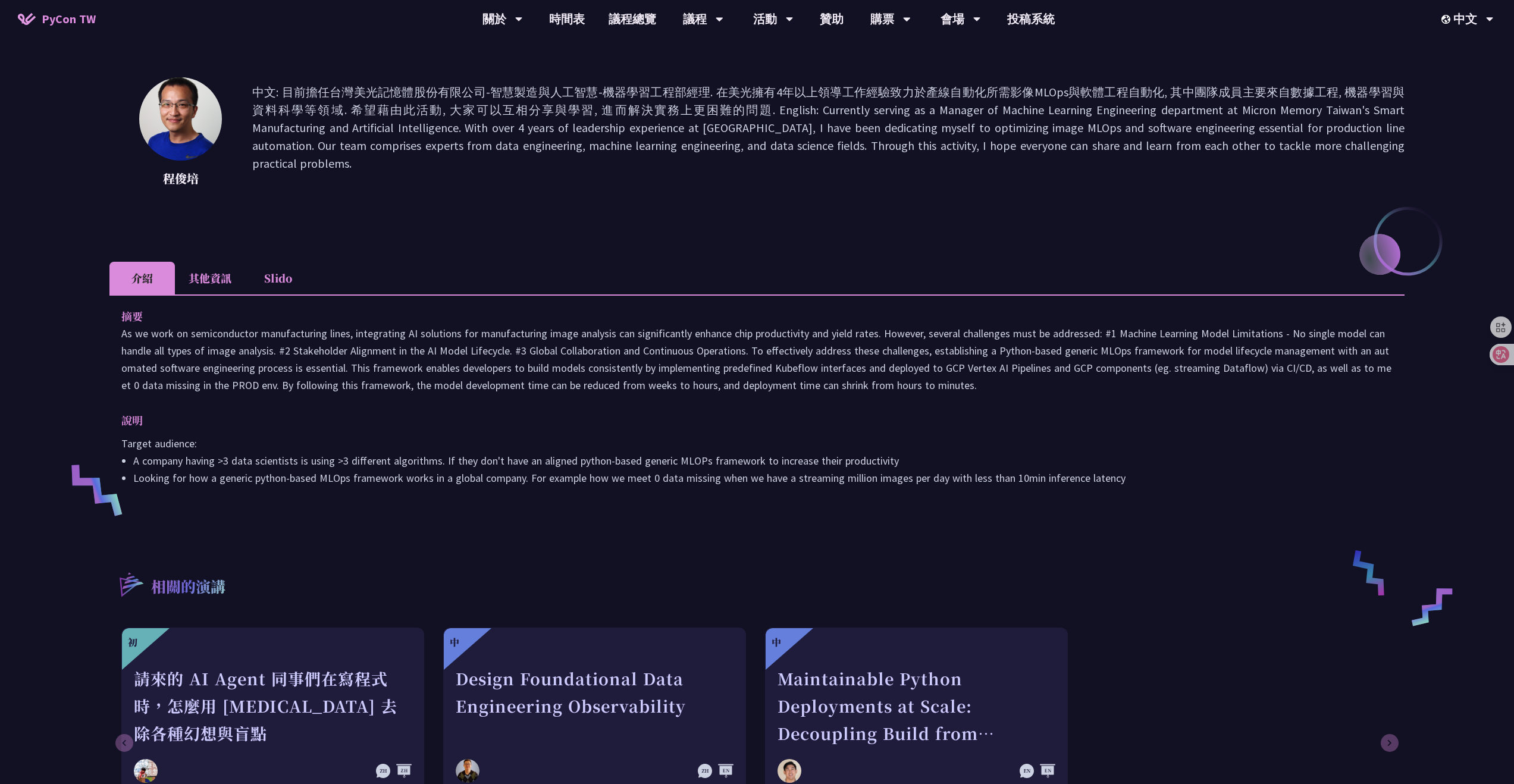
scroll to position [495, 0]
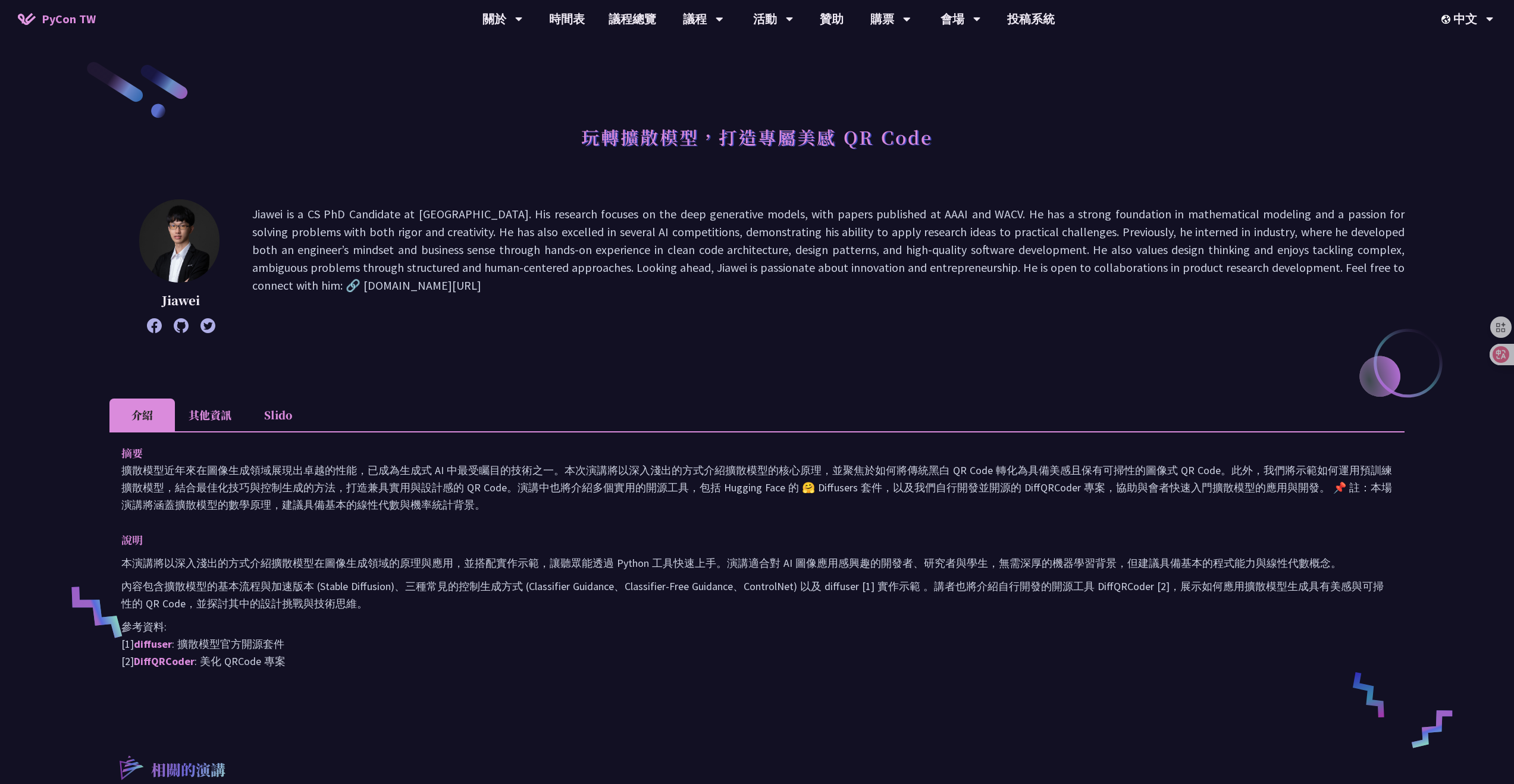
click at [423, 715] on div "玩轉擴散模型，打造專屬美感 QR Code Jiawei Jiawei is a CS PhD Candidate at [GEOGRAPHIC_DATA].…" at bounding box center [757, 561] width 1295 height 1003
click at [145, 646] on link "diffuser" at bounding box center [153, 644] width 38 height 14
click at [155, 664] on link "DiffQRCoder" at bounding box center [164, 661] width 61 height 14
